Goal: Use online tool/utility: Utilize a website feature to perform a specific function

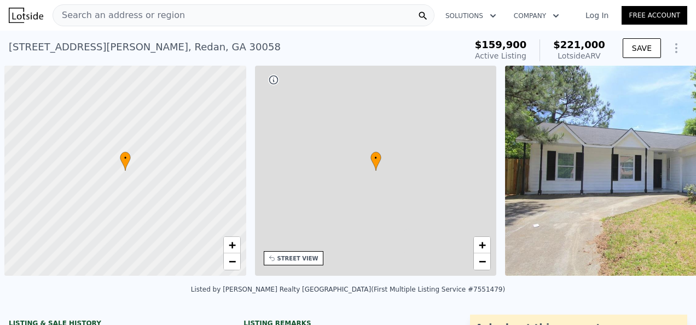
scroll to position [0, 4]
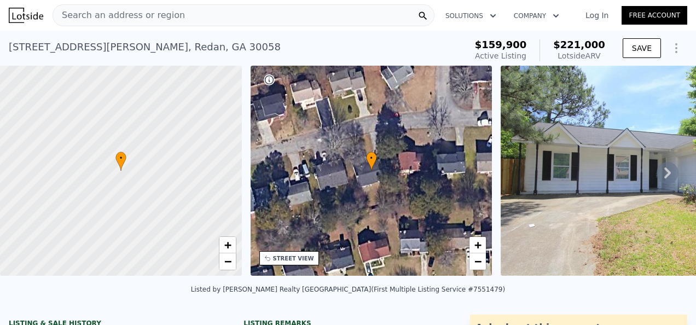
click at [659, 171] on icon at bounding box center [668, 173] width 22 height 22
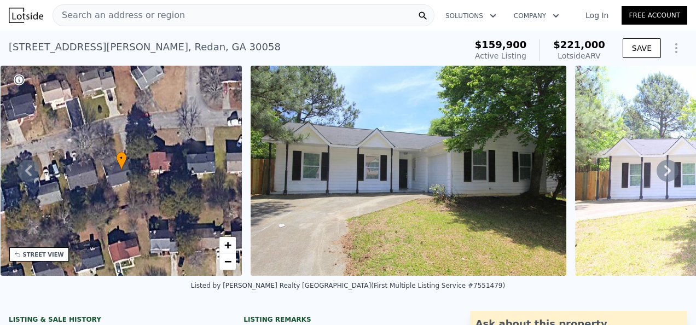
click at [659, 171] on icon at bounding box center [668, 171] width 22 height 22
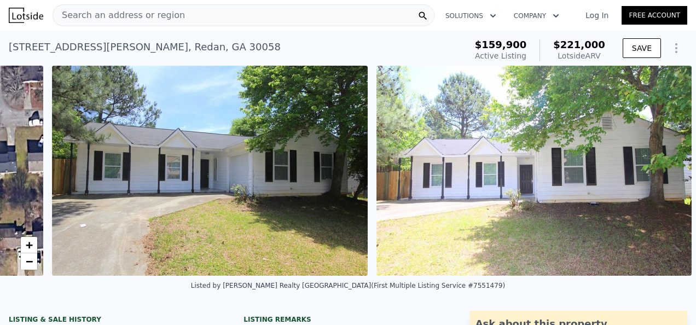
scroll to position [0, 461]
click at [659, 171] on img at bounding box center [535, 171] width 316 height 210
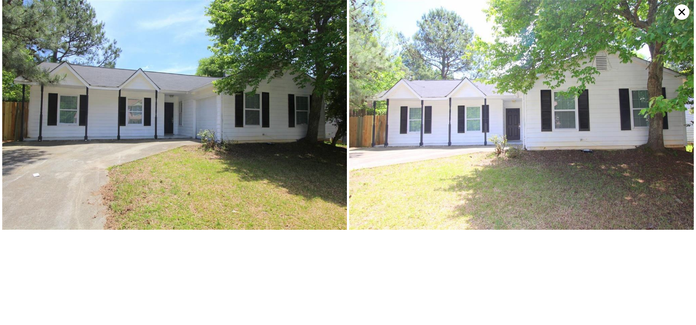
click at [659, 171] on img at bounding box center [521, 115] width 345 height 230
click at [679, 13] on icon at bounding box center [681, 11] width 15 height 15
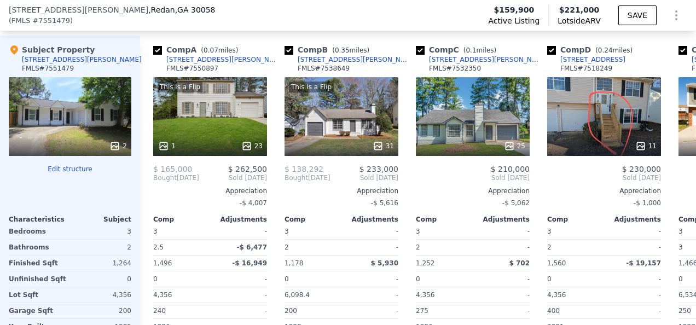
scroll to position [1257, 0]
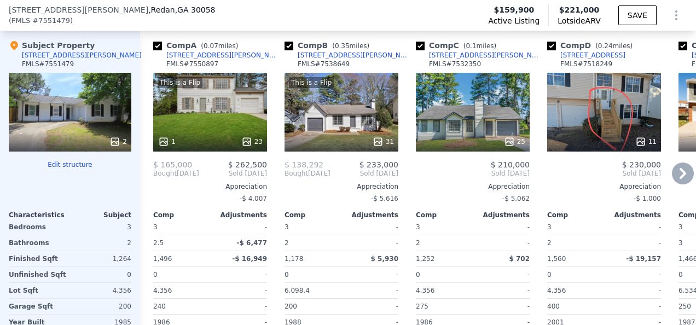
click at [676, 171] on icon at bounding box center [683, 174] width 22 height 22
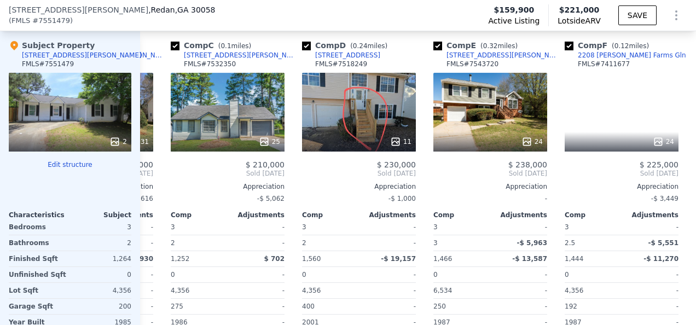
scroll to position [0, 263]
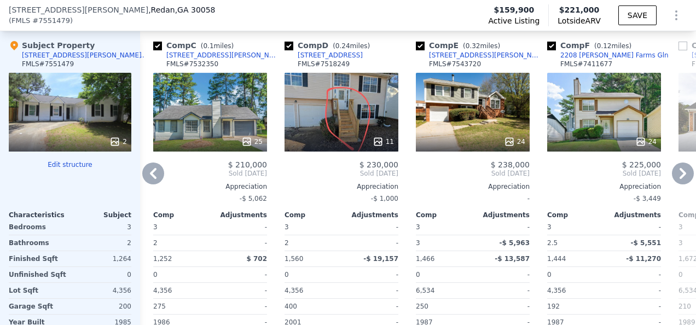
click at [680, 177] on icon at bounding box center [683, 173] width 7 height 11
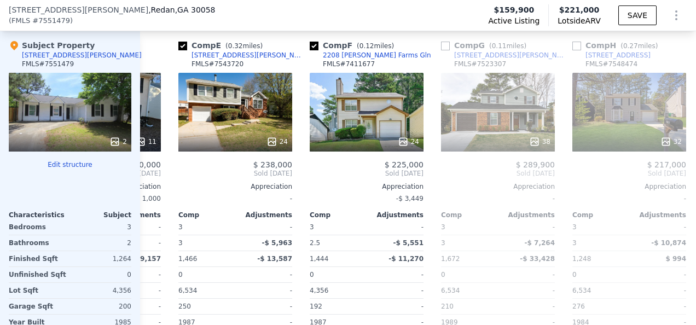
scroll to position [0, 525]
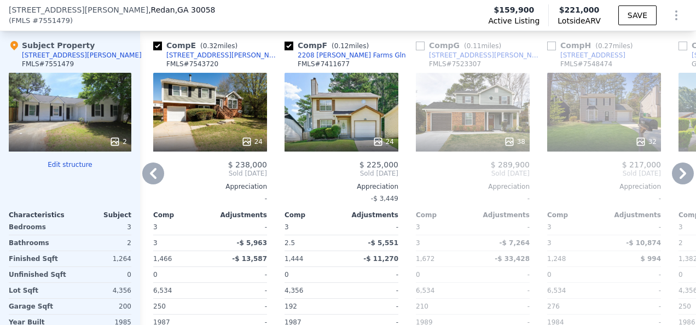
click at [680, 177] on icon at bounding box center [683, 173] width 7 height 11
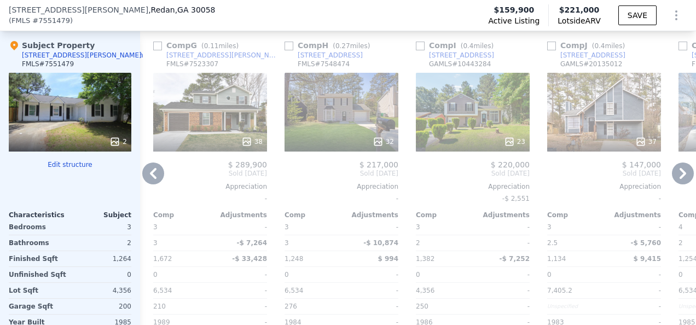
click at [680, 177] on icon at bounding box center [683, 173] width 7 height 11
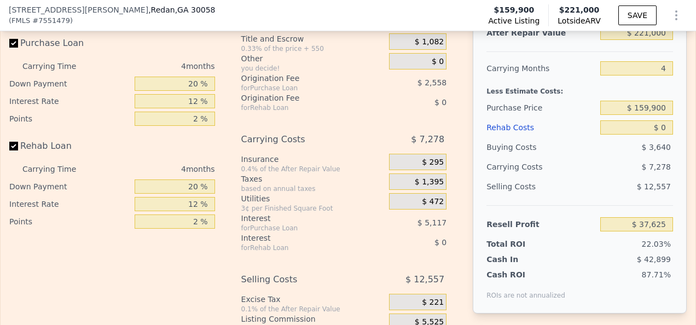
scroll to position [1805, 0]
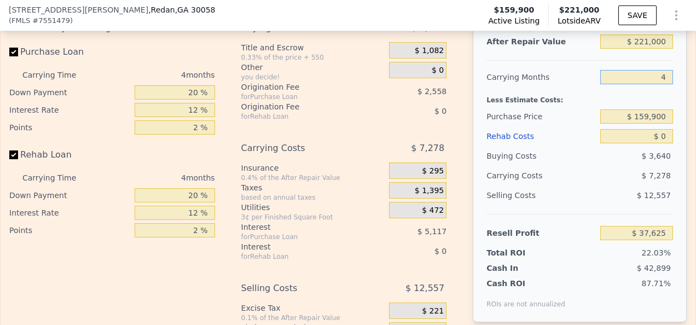
click at [659, 84] on input "4" at bounding box center [636, 77] width 73 height 14
type input "6"
type input "$ 33,987"
type input "6"
click at [613, 199] on div "$ 12,557" at bounding box center [636, 196] width 73 height 20
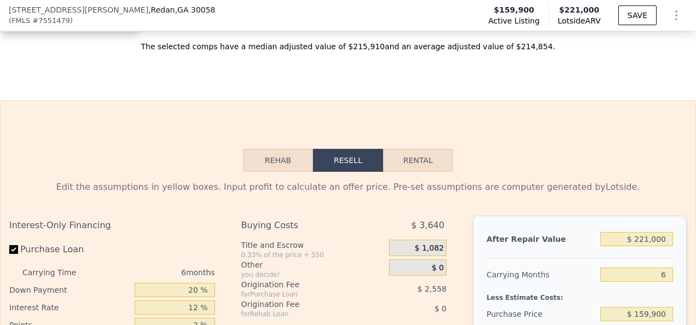
scroll to position [1576, 0]
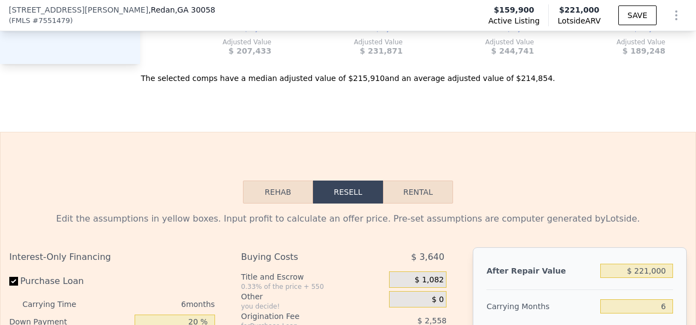
click at [421, 202] on button "Rental" at bounding box center [418, 192] width 70 height 23
select select "30"
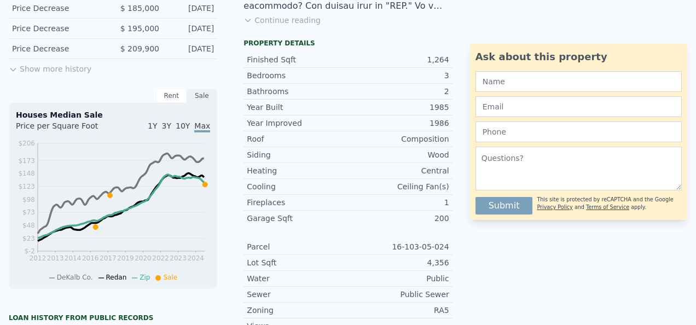
scroll to position [0, 0]
